Goal: Task Accomplishment & Management: Complete application form

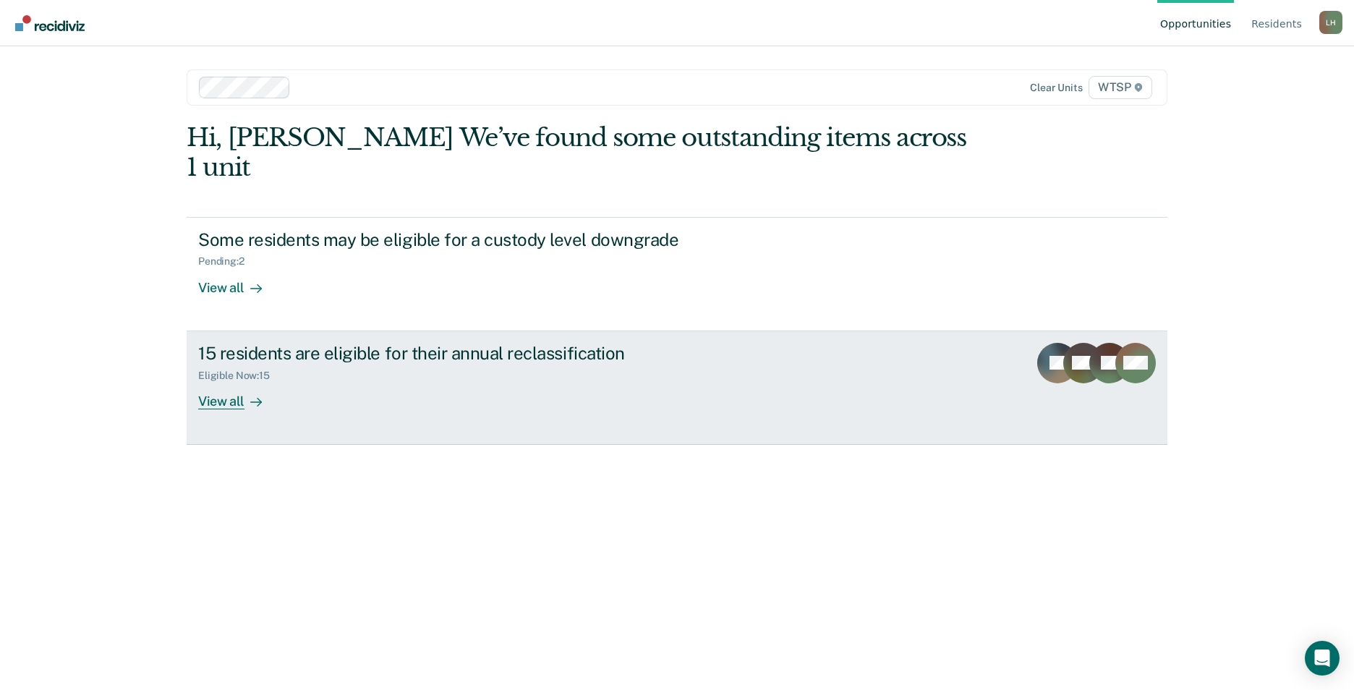
click at [224, 381] on div "View all" at bounding box center [238, 395] width 81 height 28
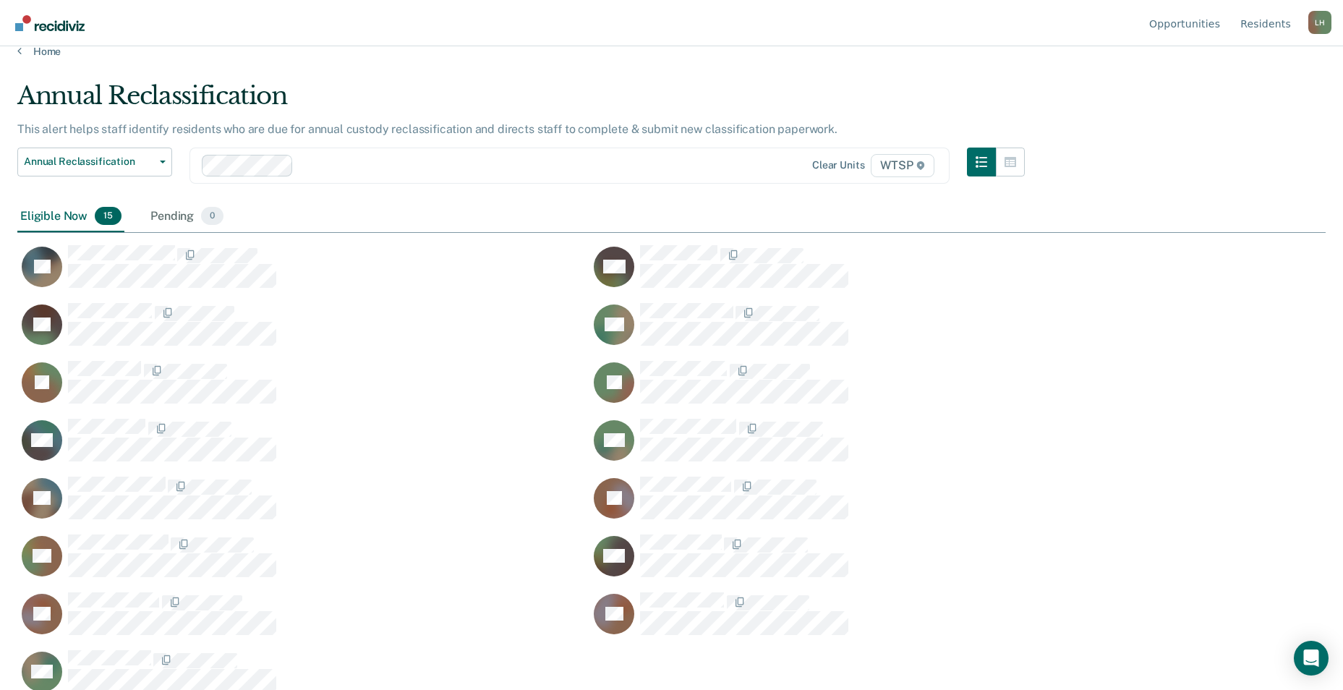
scroll to position [36, 0]
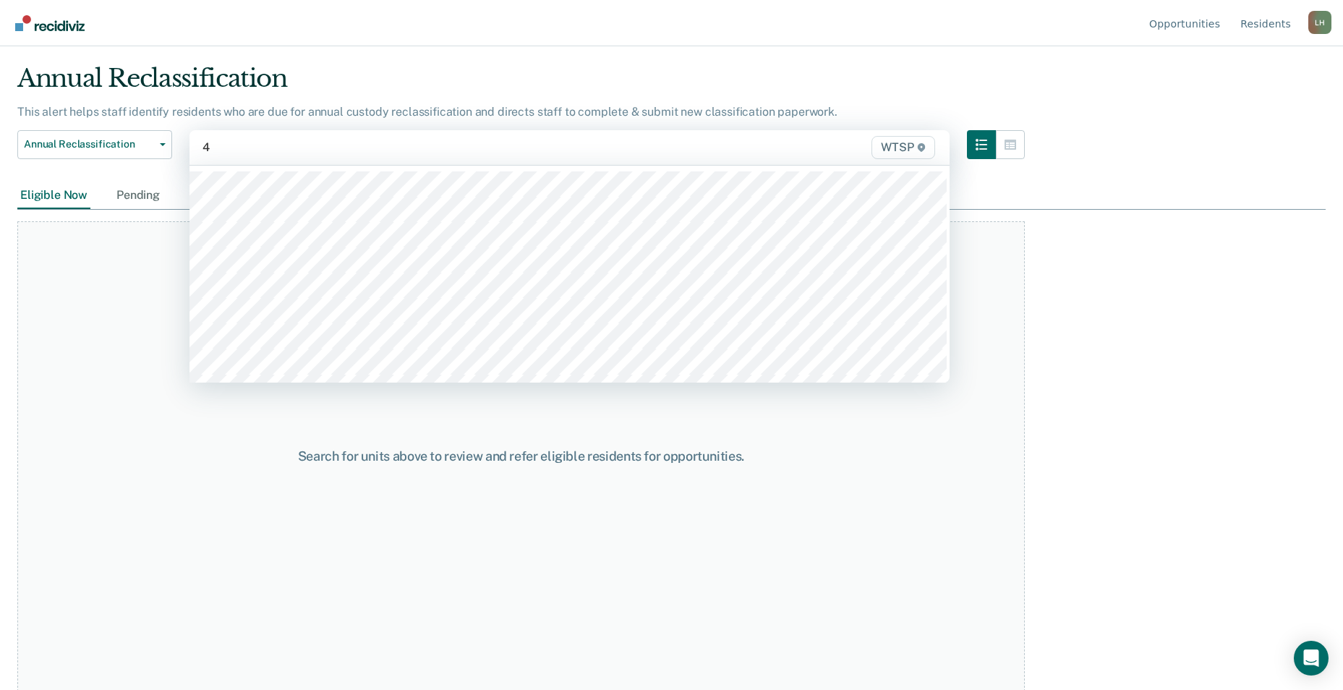
type input "4b"
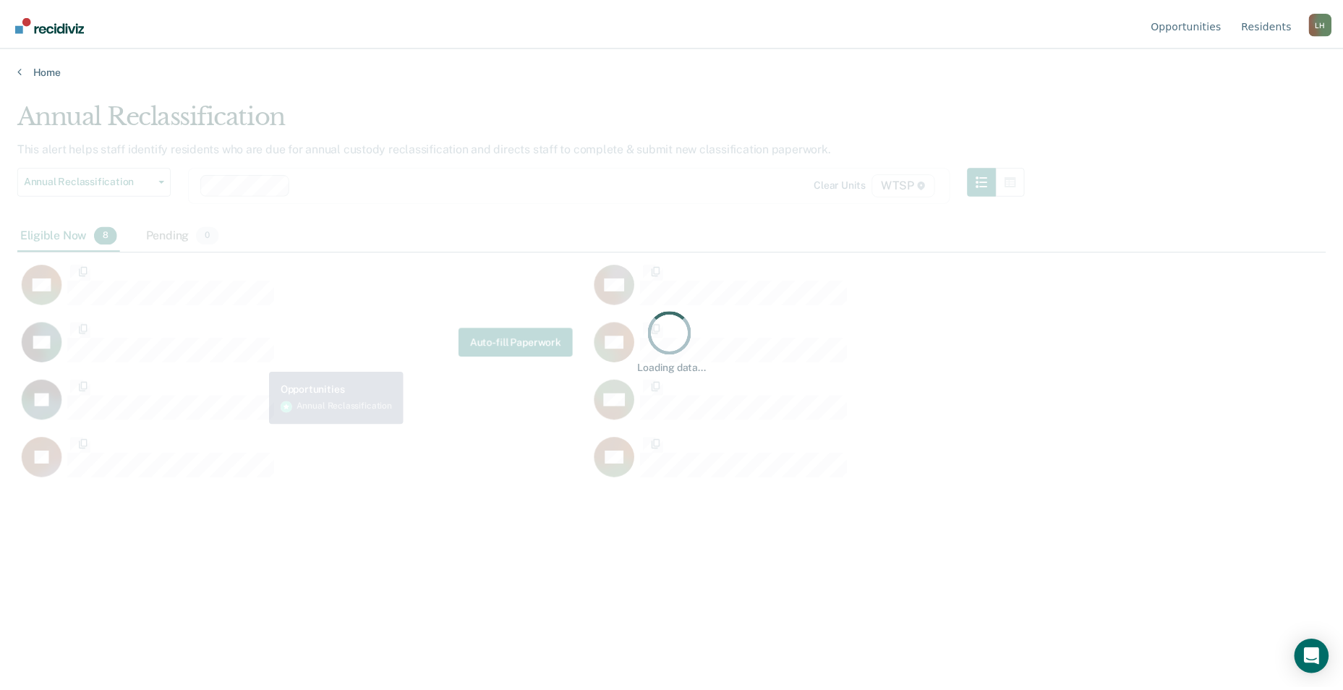
scroll to position [471, 1308]
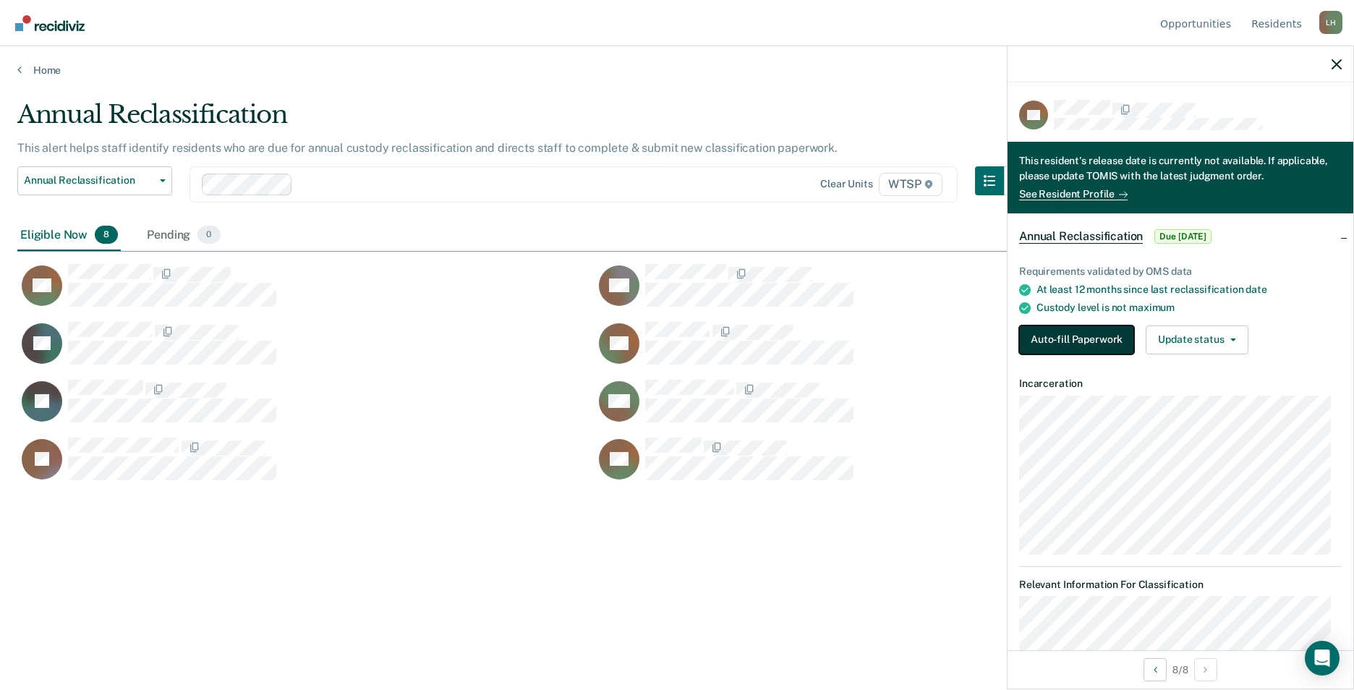
click at [1061, 333] on button "Auto-fill Paperwork" at bounding box center [1076, 339] width 115 height 29
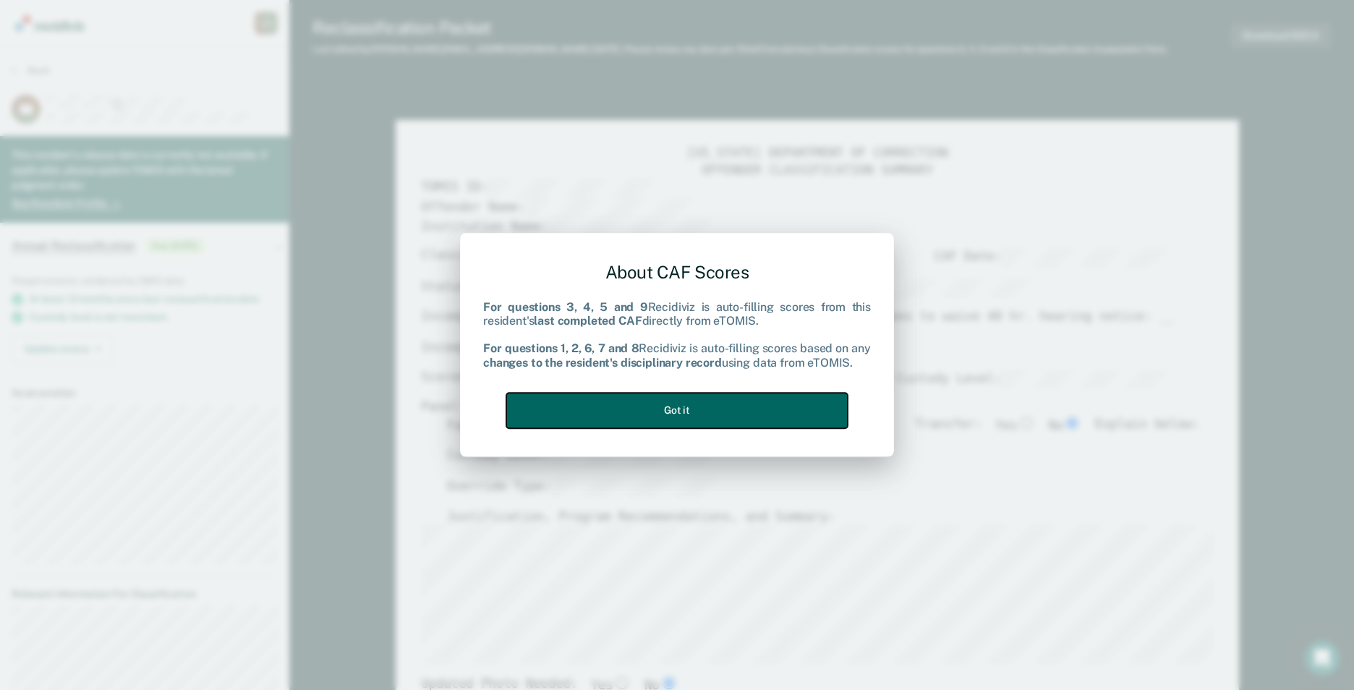
click at [765, 401] on button "Got it" at bounding box center [676, 410] width 341 height 35
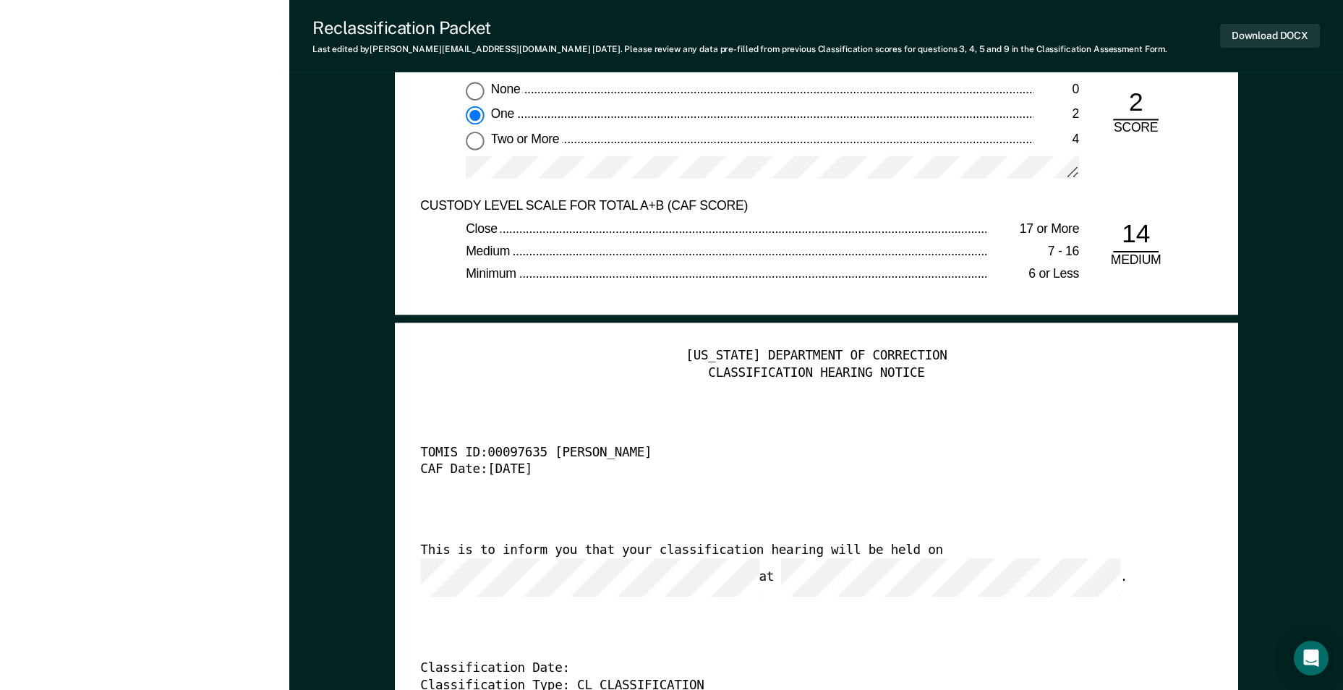
scroll to position [3398, 0]
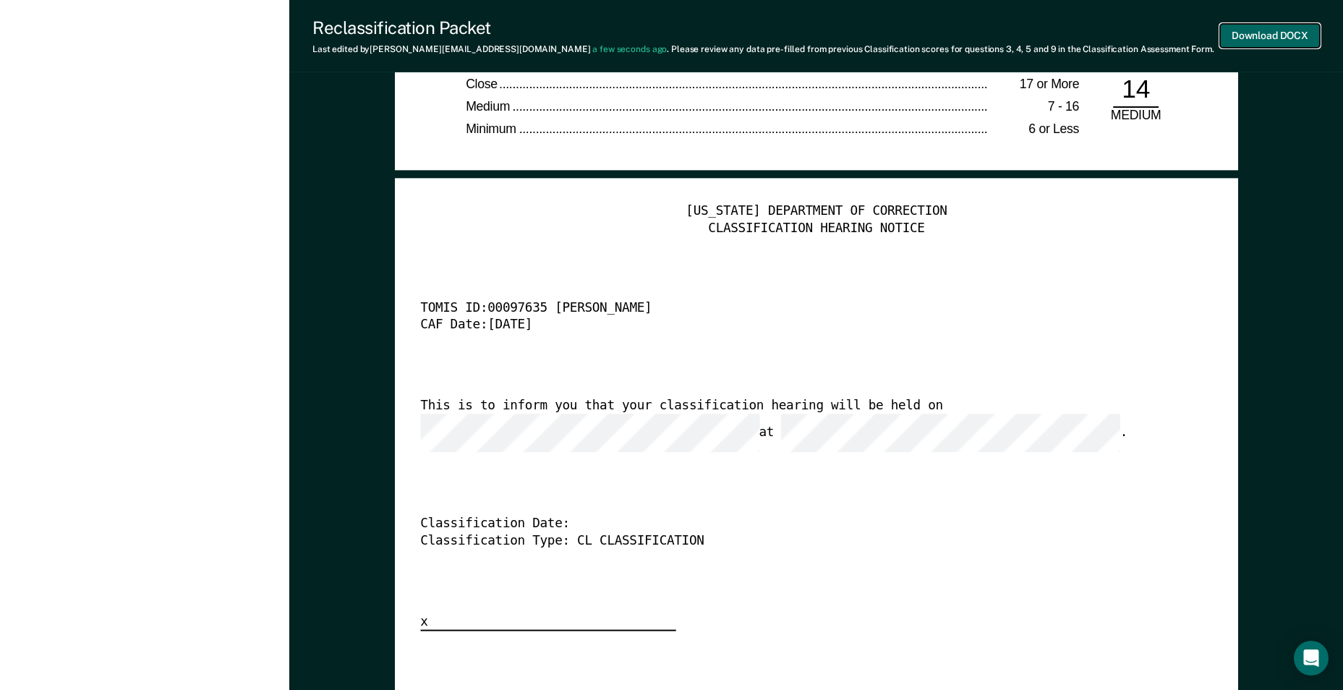
click at [1255, 34] on button "Download DOCX" at bounding box center [1270, 36] width 100 height 24
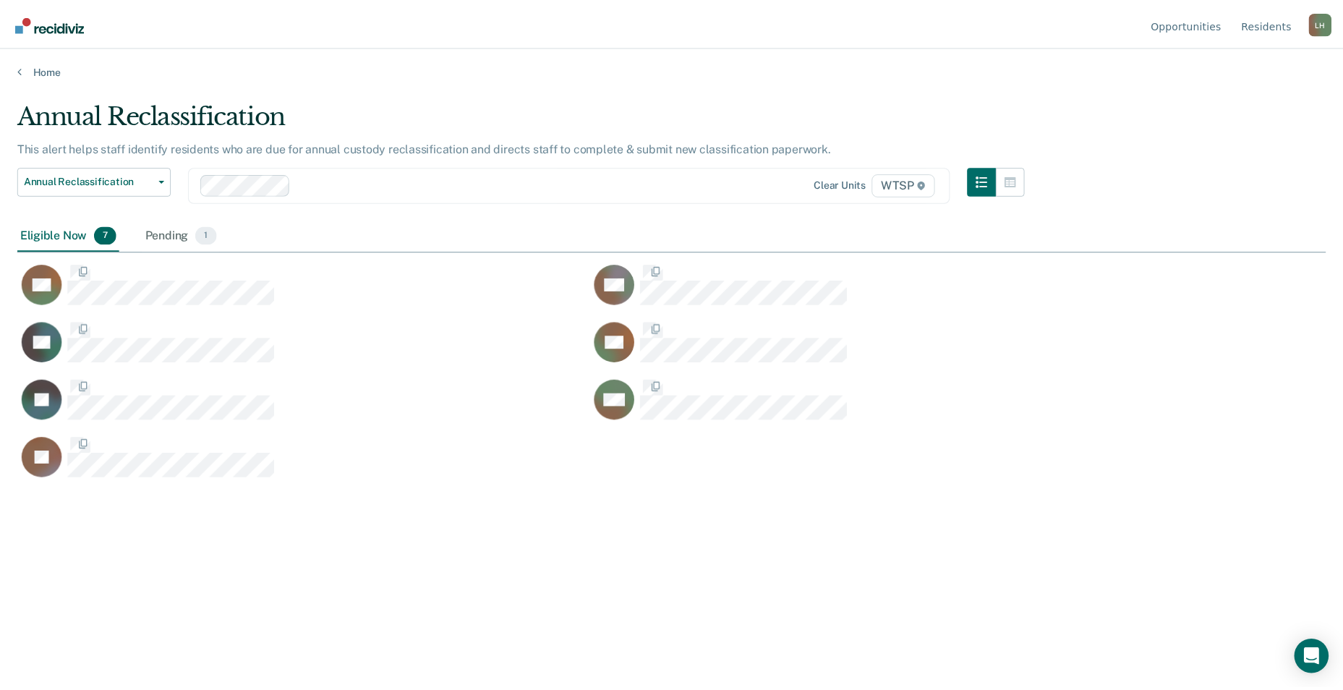
scroll to position [471, 1308]
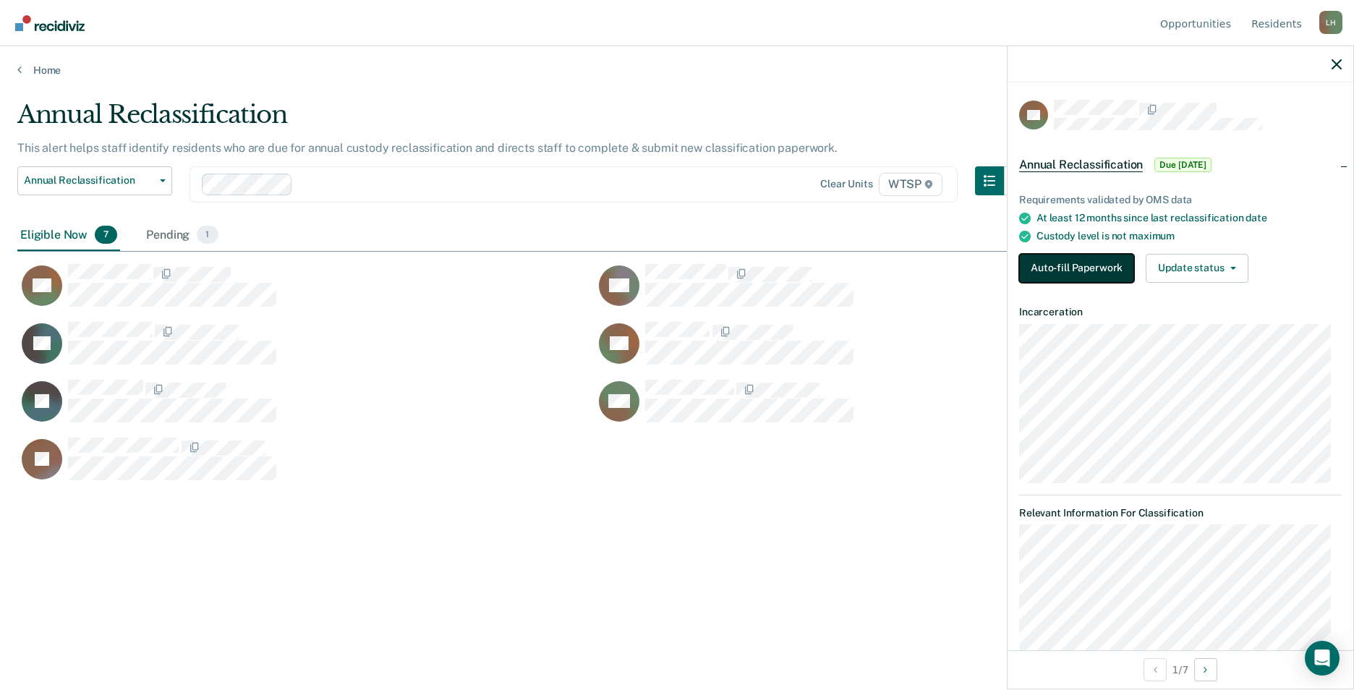
click at [1049, 267] on button "Auto-fill Paperwork" at bounding box center [1076, 268] width 115 height 29
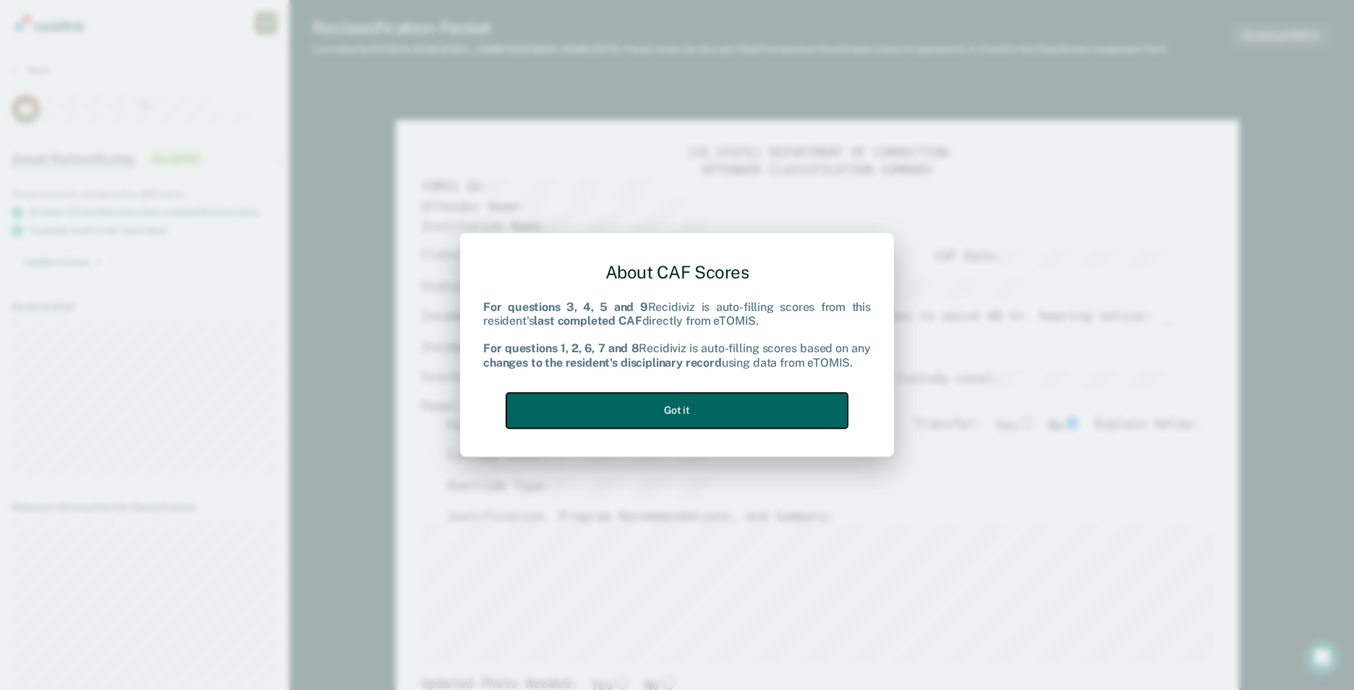
click at [783, 402] on button "Got it" at bounding box center [676, 410] width 341 height 35
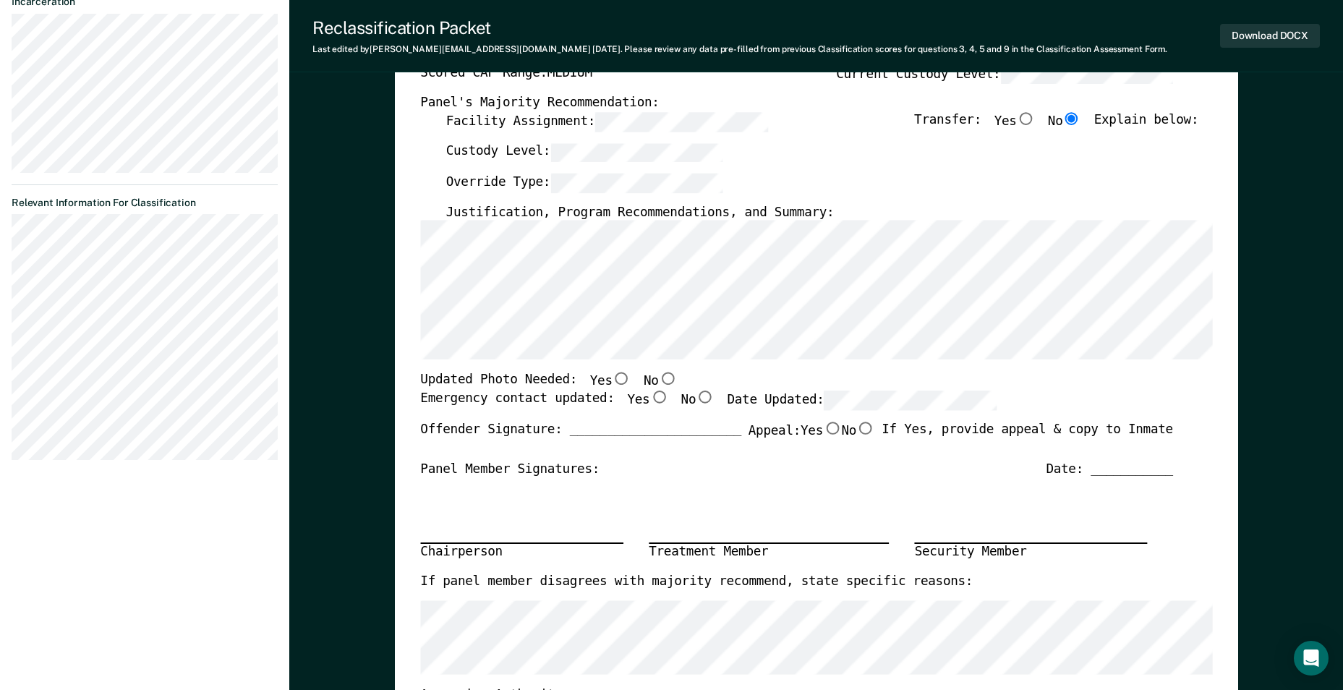
scroll to position [362, 0]
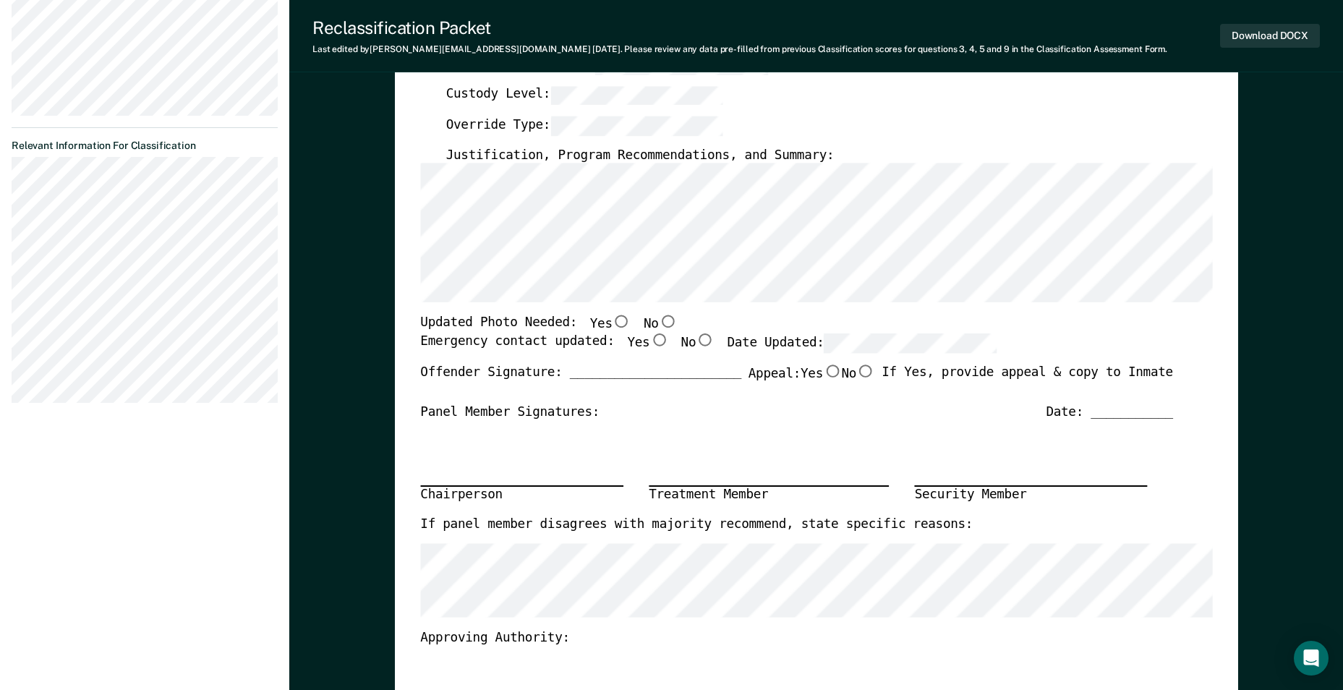
click at [658, 317] on input "No" at bounding box center [667, 321] width 19 height 13
type textarea "x"
radio input "true"
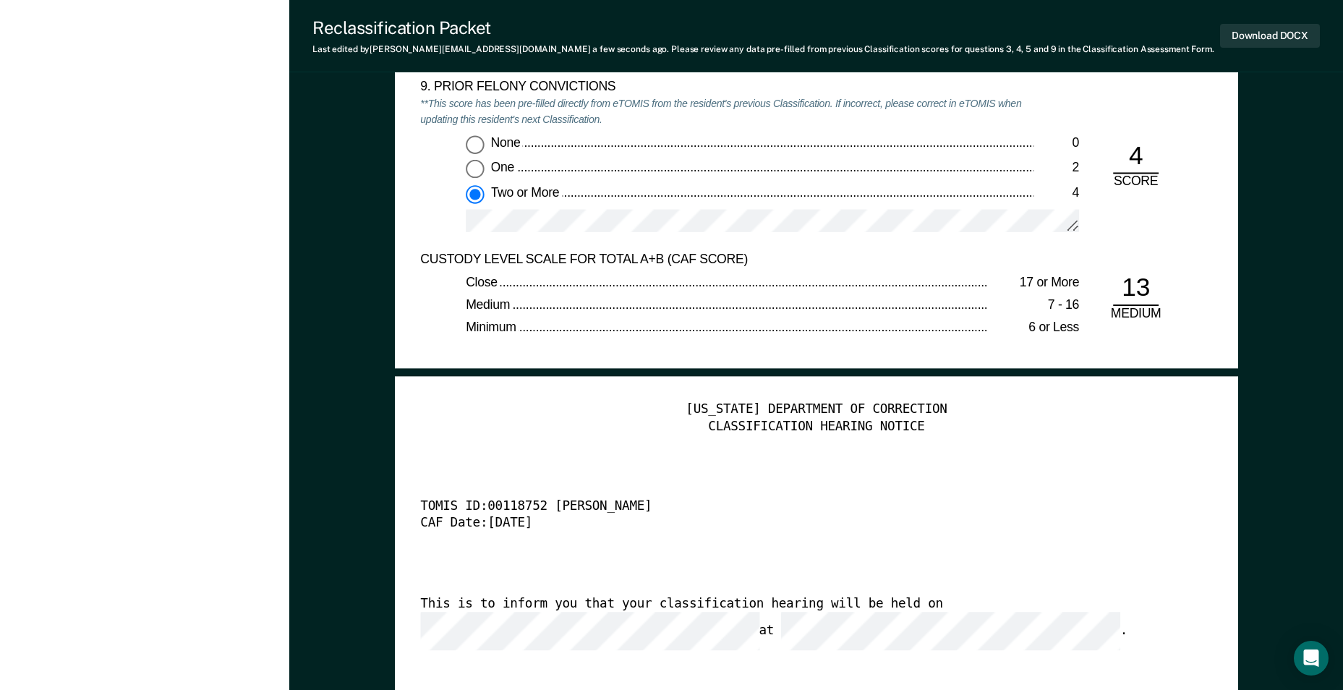
scroll to position [3254, 0]
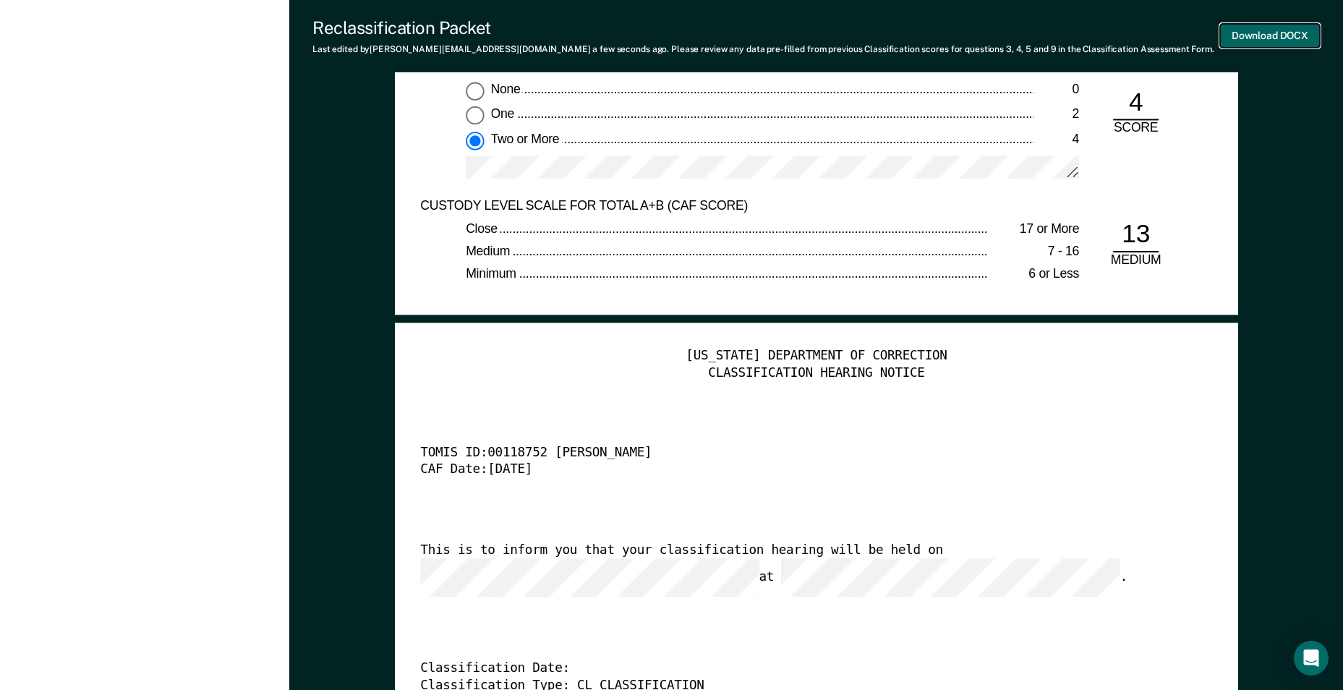
click at [1273, 38] on button "Download DOCX" at bounding box center [1270, 36] width 100 height 24
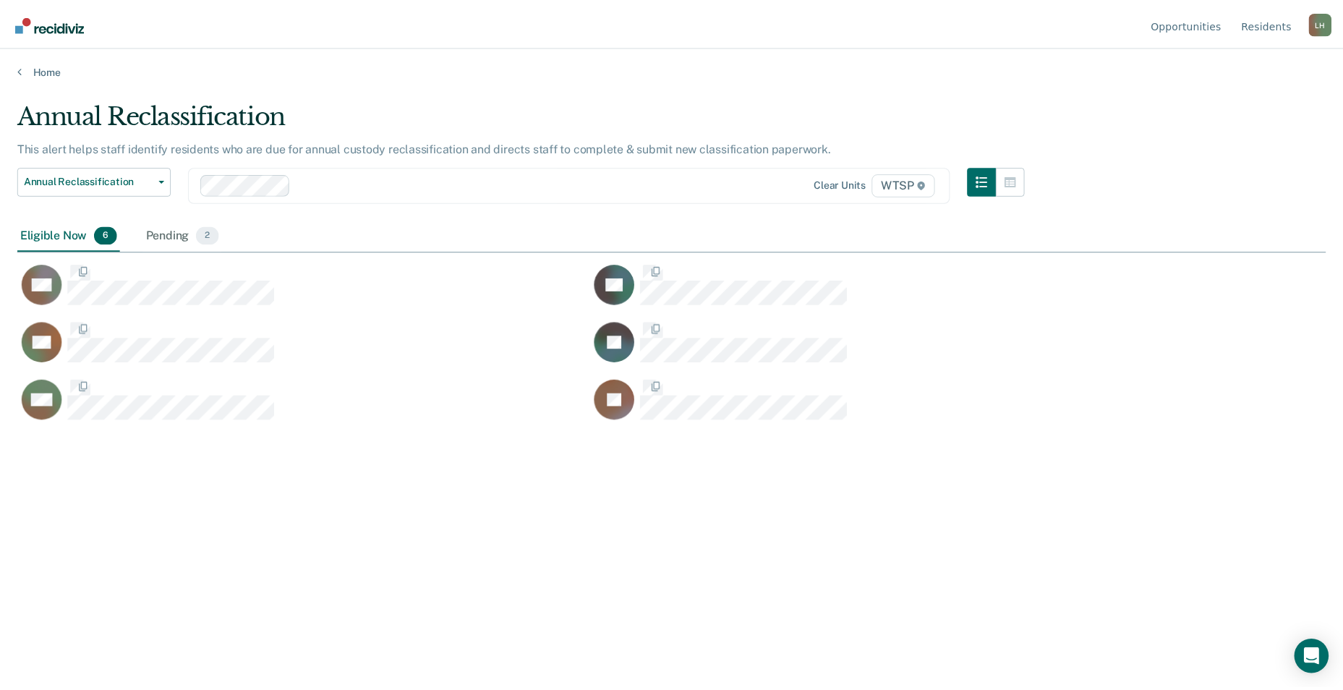
scroll to position [471, 1308]
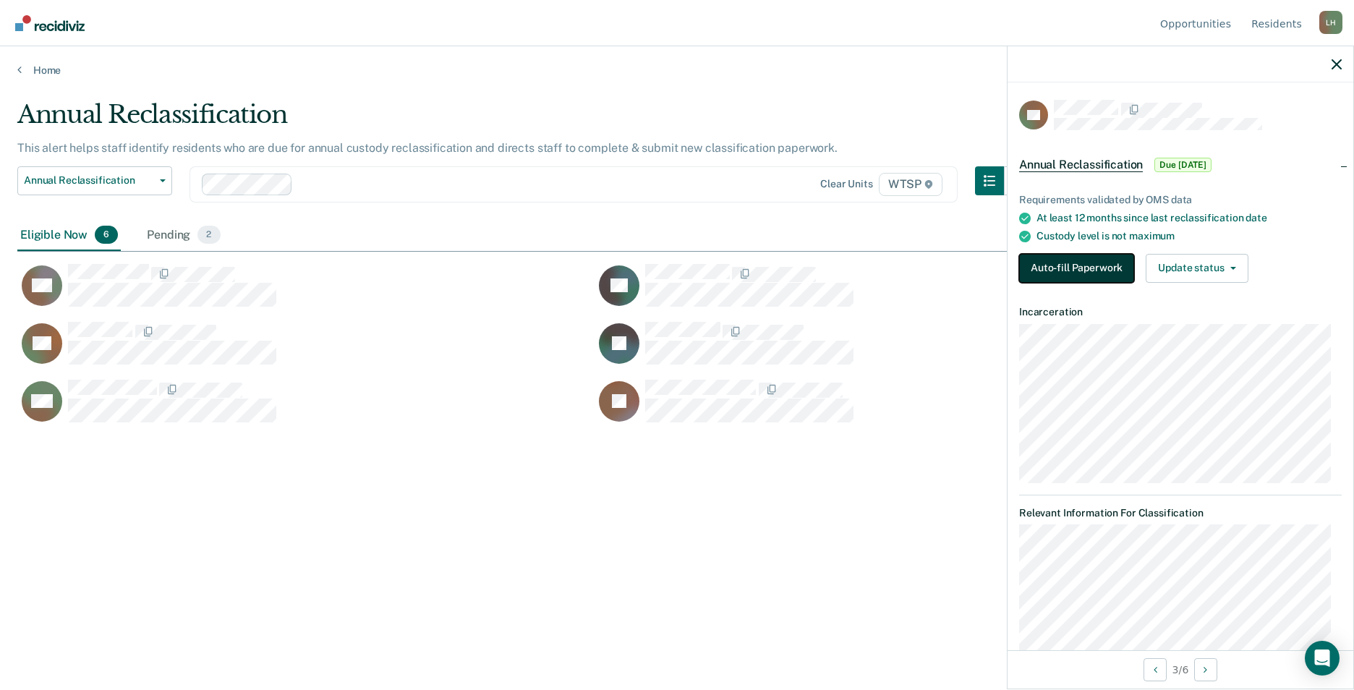
click at [1061, 267] on button "Auto-fill Paperwork" at bounding box center [1076, 268] width 115 height 29
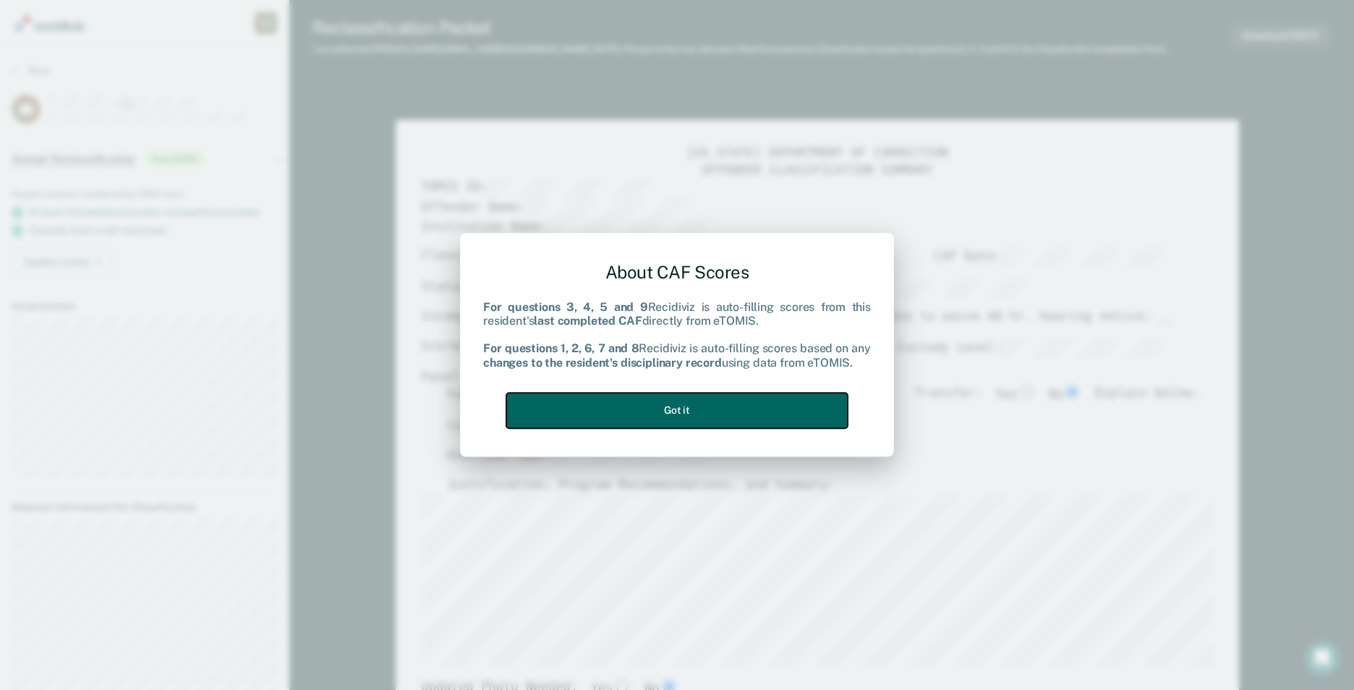
click at [772, 413] on button "Got it" at bounding box center [676, 410] width 341 height 35
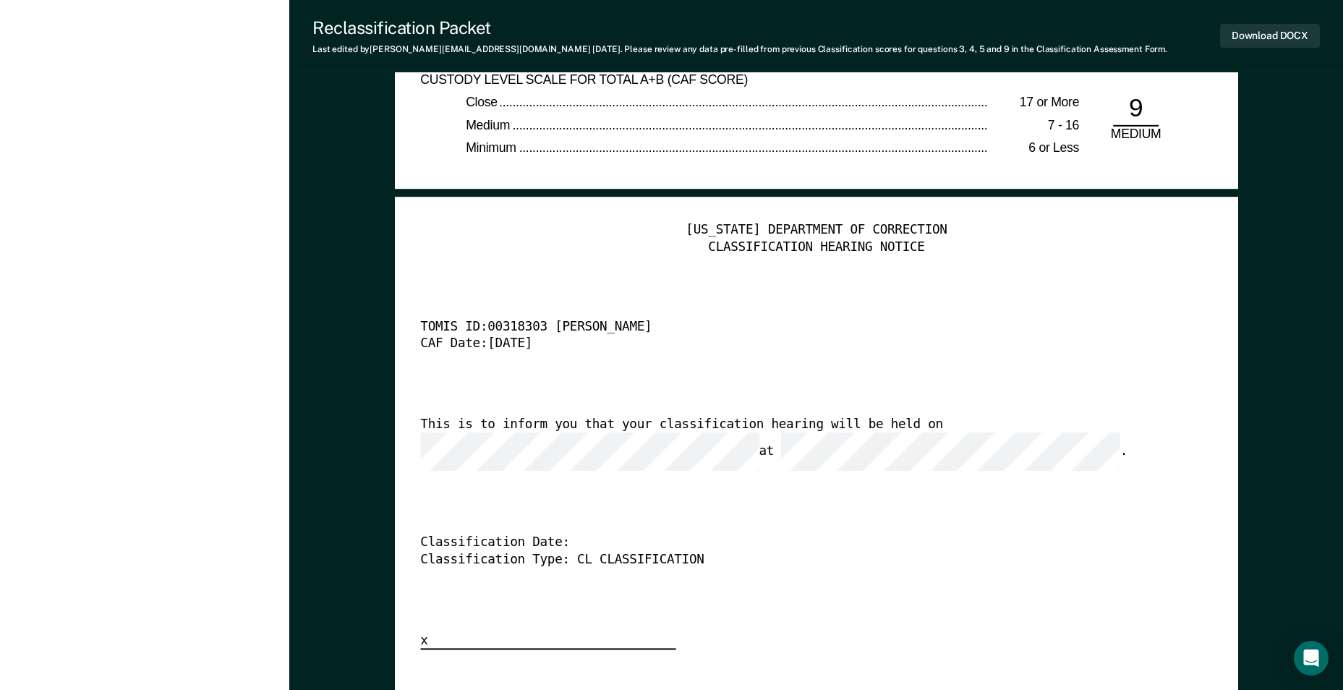
scroll to position [3398, 0]
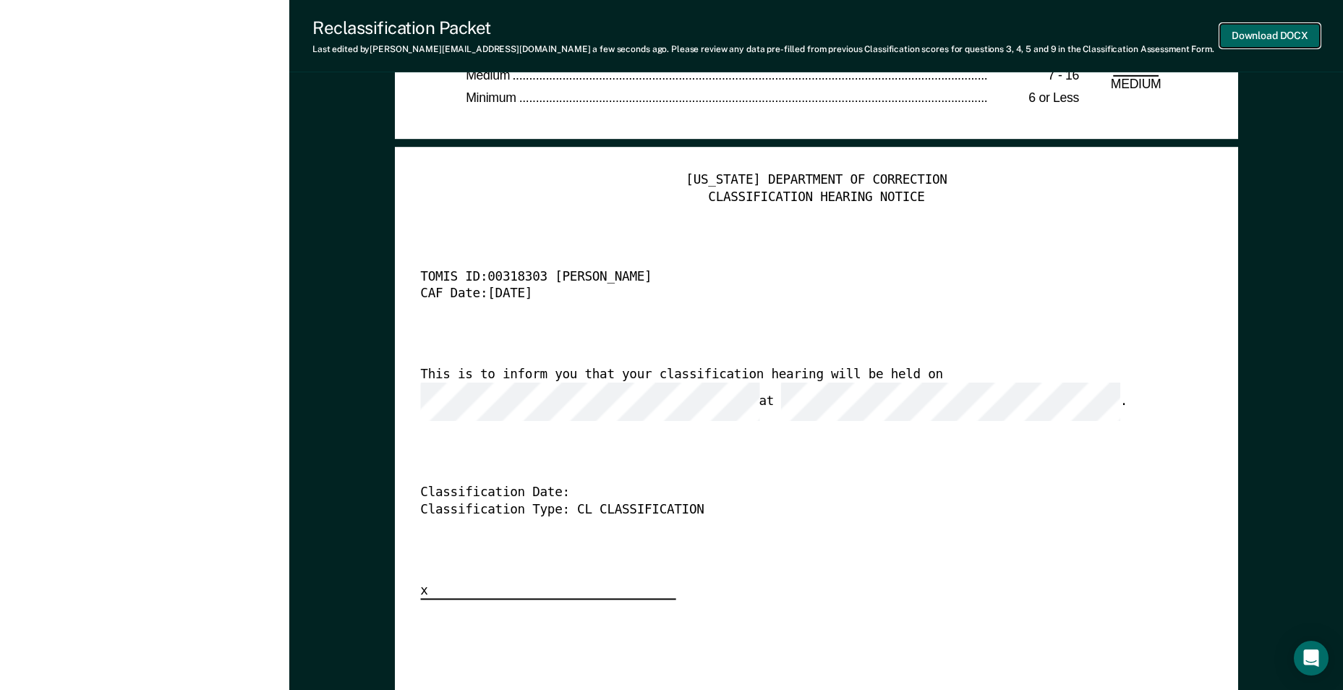
click at [1278, 30] on button "Download DOCX" at bounding box center [1270, 36] width 100 height 24
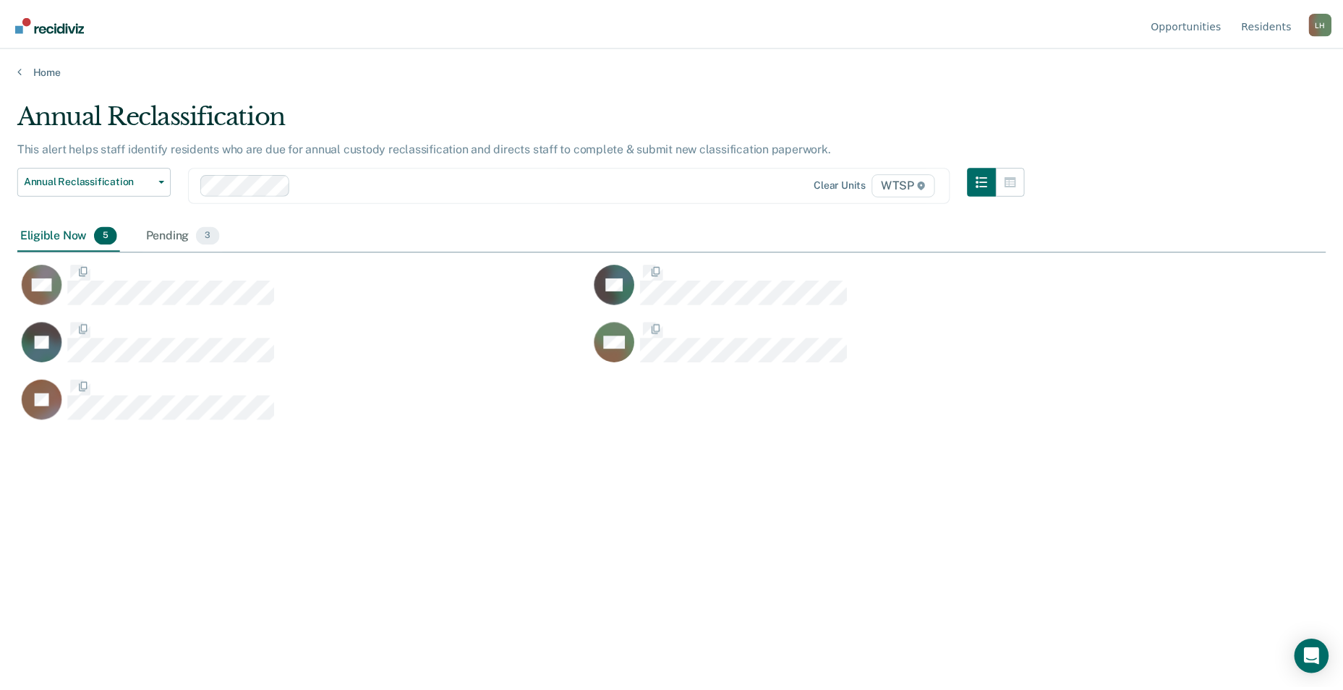
scroll to position [471, 1308]
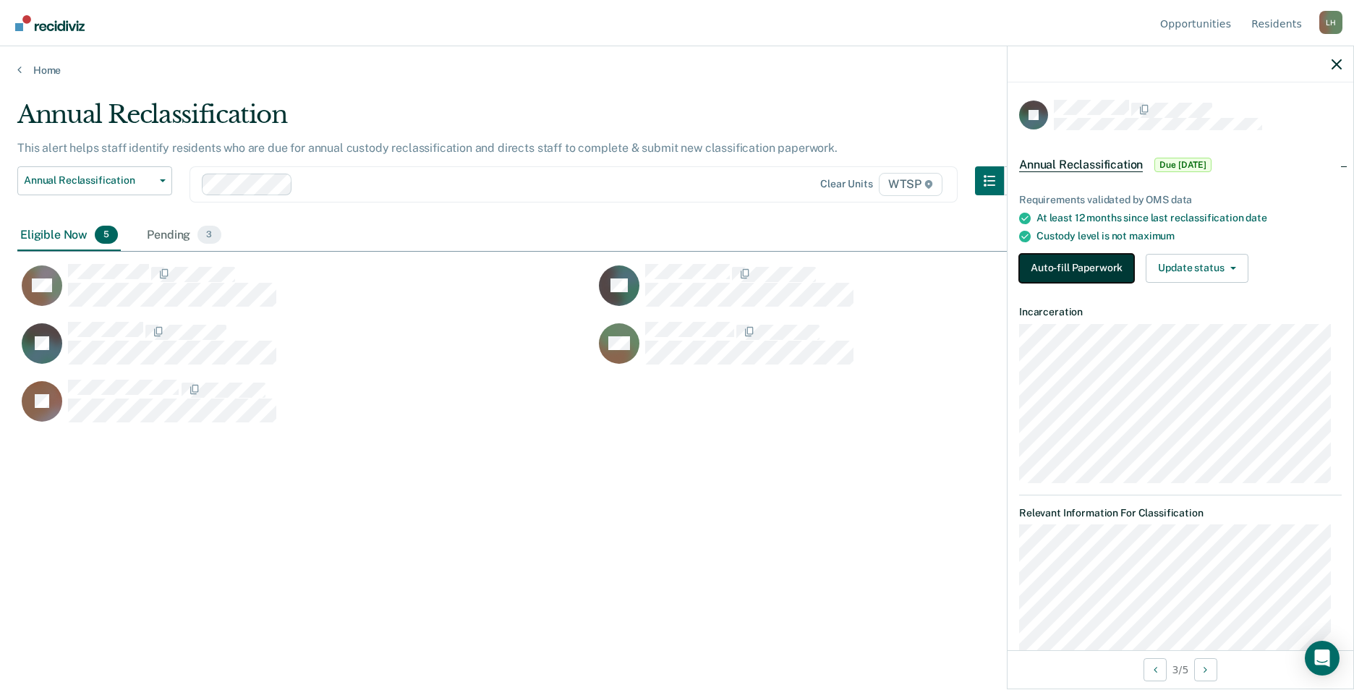
click at [1085, 270] on button "Auto-fill Paperwork" at bounding box center [1076, 268] width 115 height 29
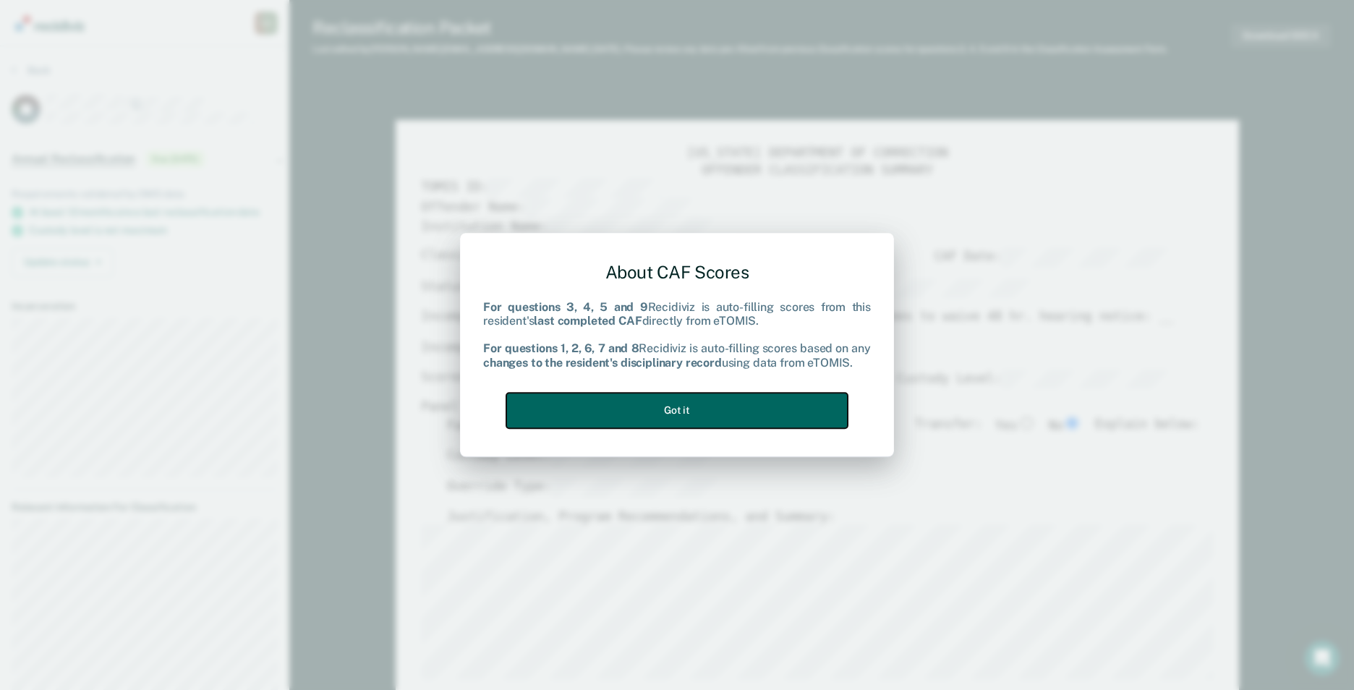
click at [741, 413] on button "Got it" at bounding box center [676, 410] width 341 height 35
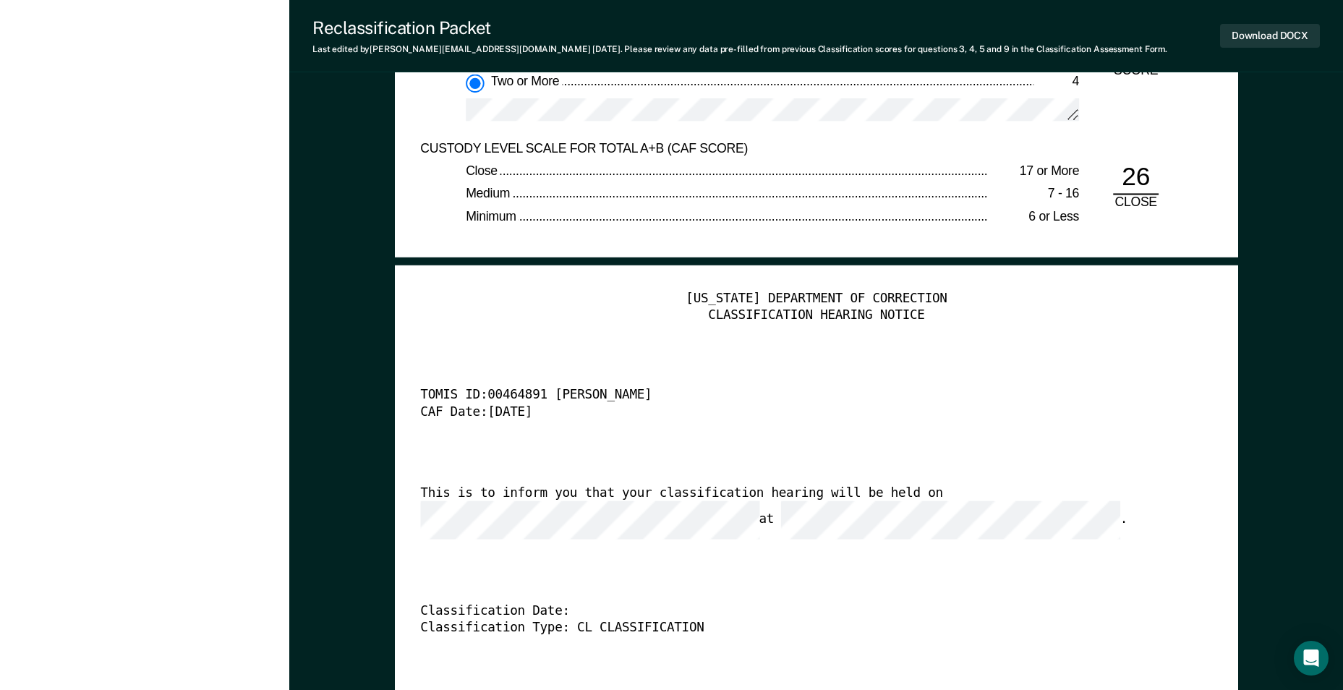
scroll to position [3398, 0]
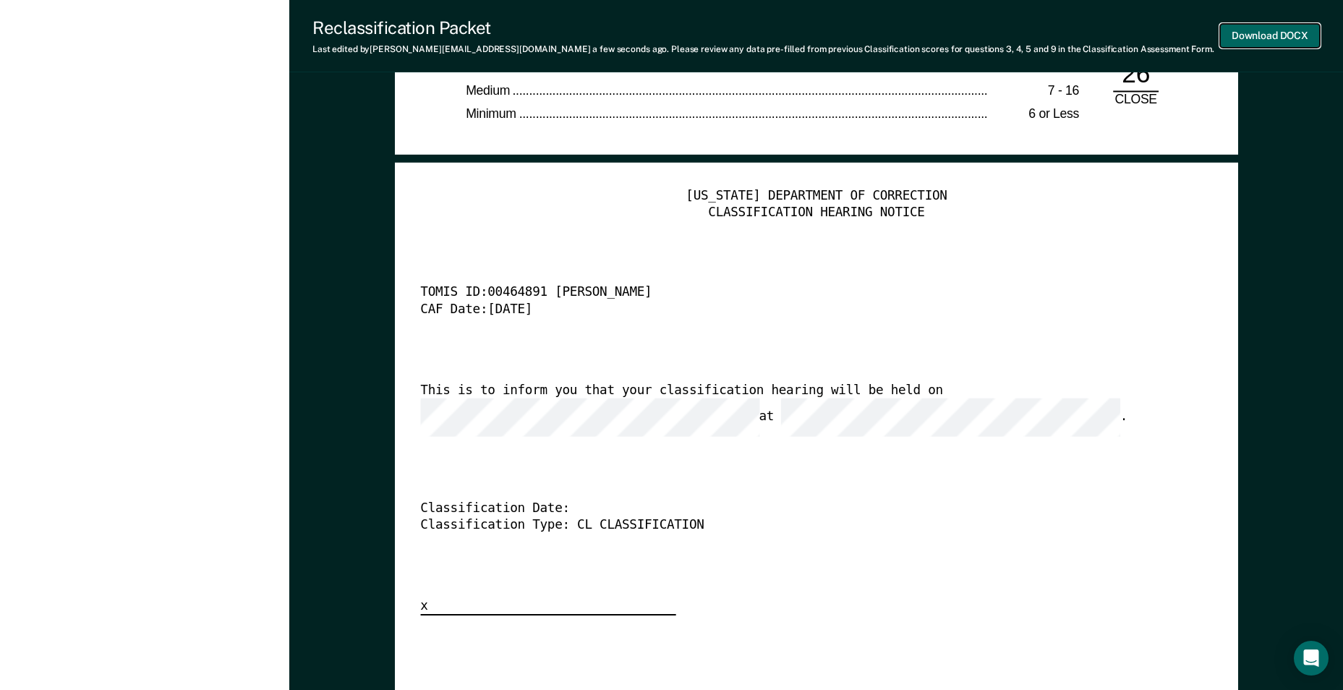
click at [1271, 36] on button "Download DOCX" at bounding box center [1270, 36] width 100 height 24
type textarea "x"
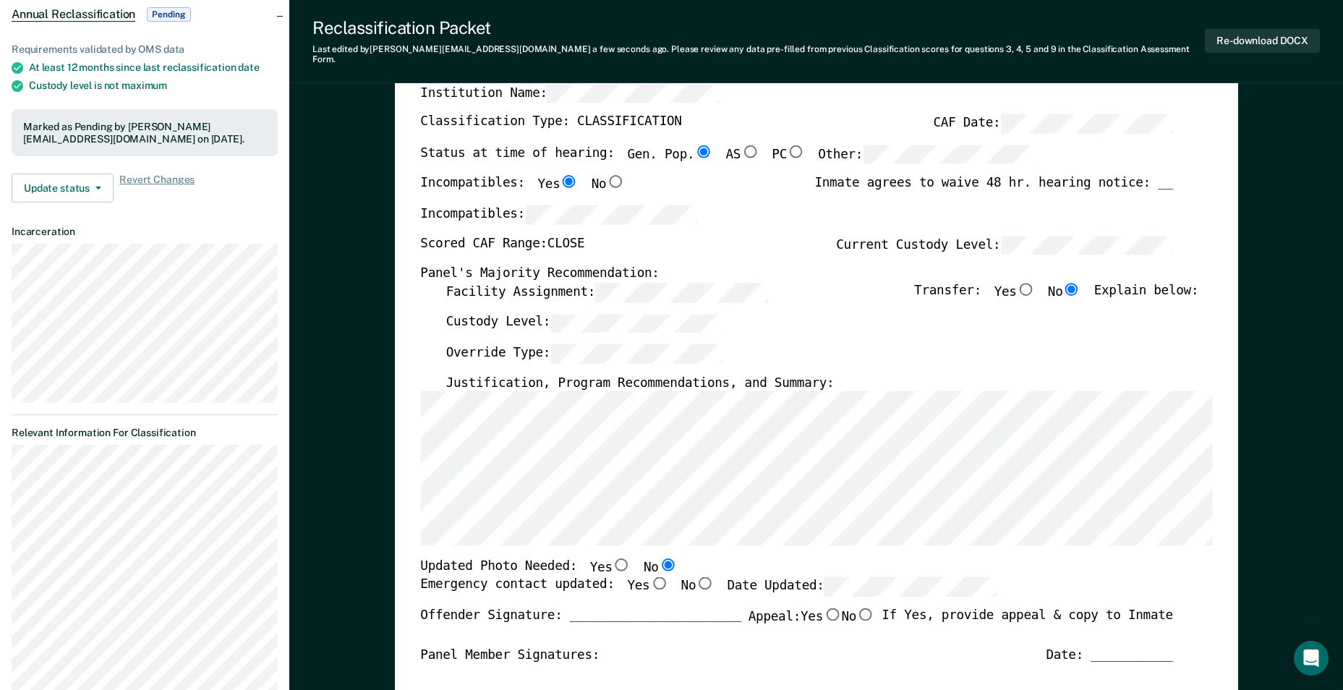
scroll to position [0, 0]
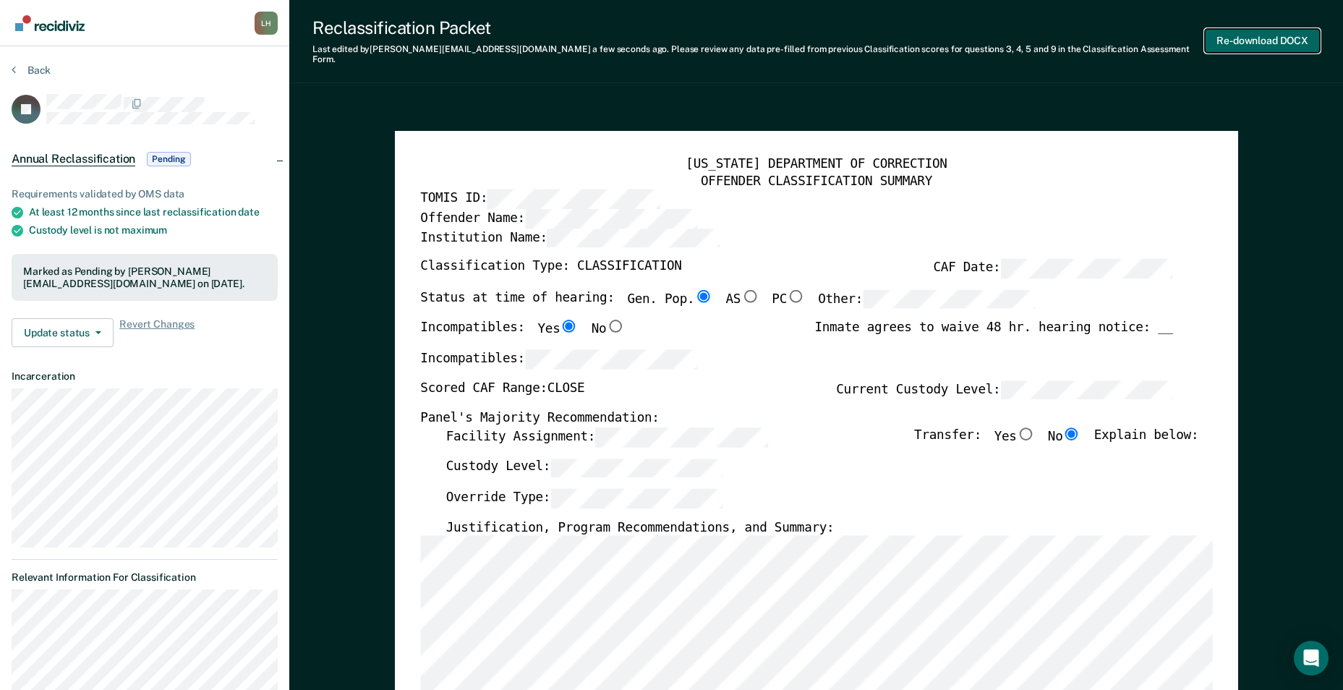
click at [1258, 33] on button "Re-download DOCX" at bounding box center [1262, 41] width 115 height 24
